Goal: Find specific page/section: Find specific page/section

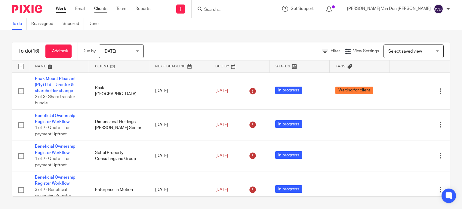
click at [102, 8] on link "Clients" at bounding box center [100, 9] width 13 height 6
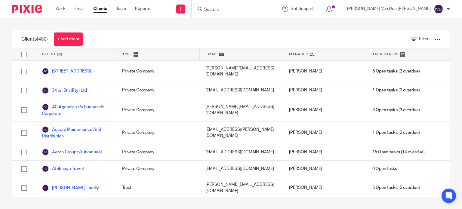
click at [258, 10] on input "Search" at bounding box center [231, 9] width 54 height 5
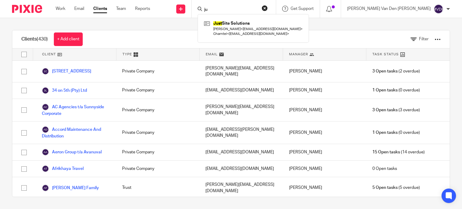
type input "j"
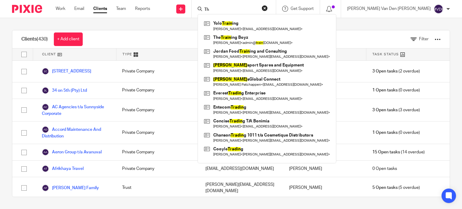
type input "T"
